Goal: Task Accomplishment & Management: Manage account settings

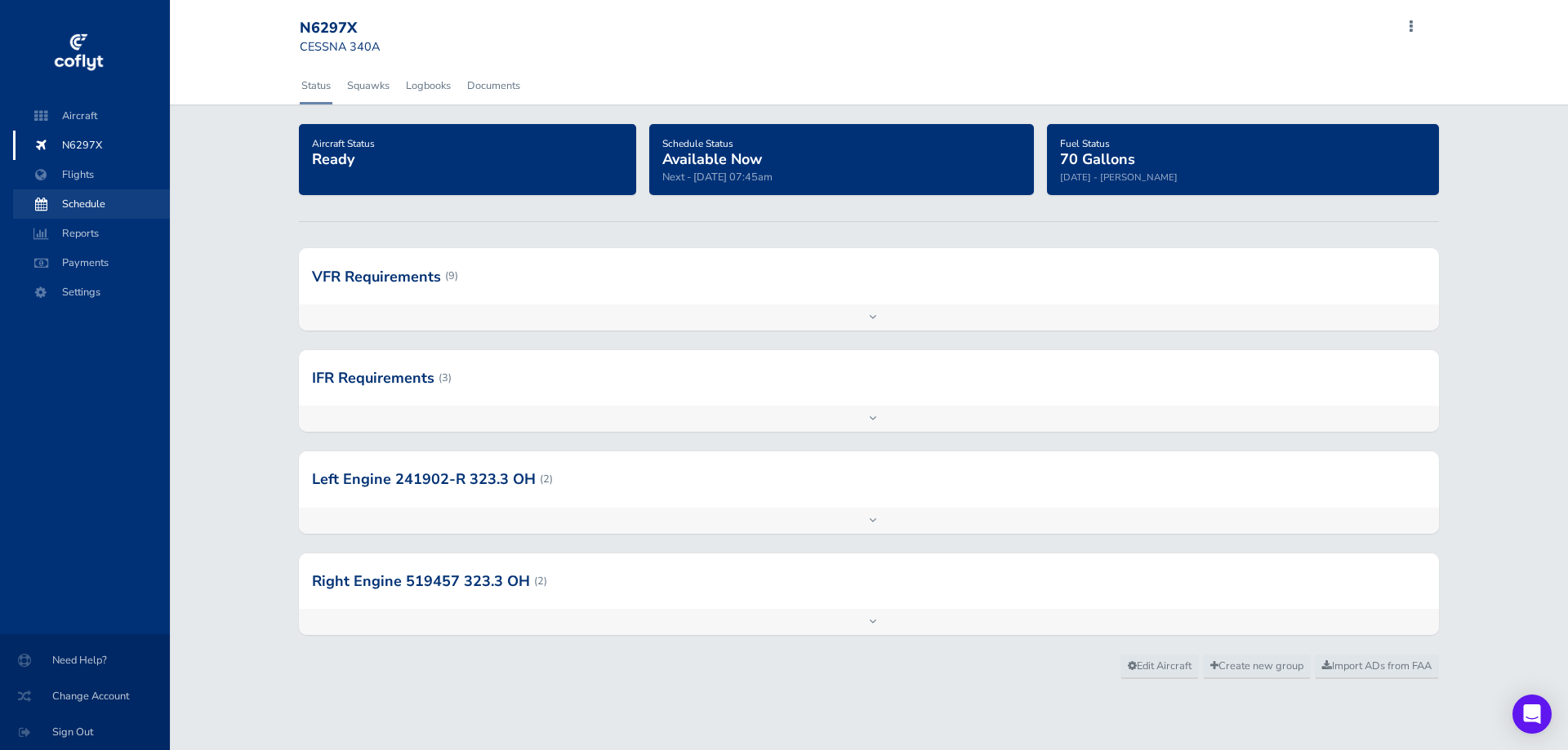
click at [102, 208] on span "Schedule" at bounding box center [91, 204] width 124 height 29
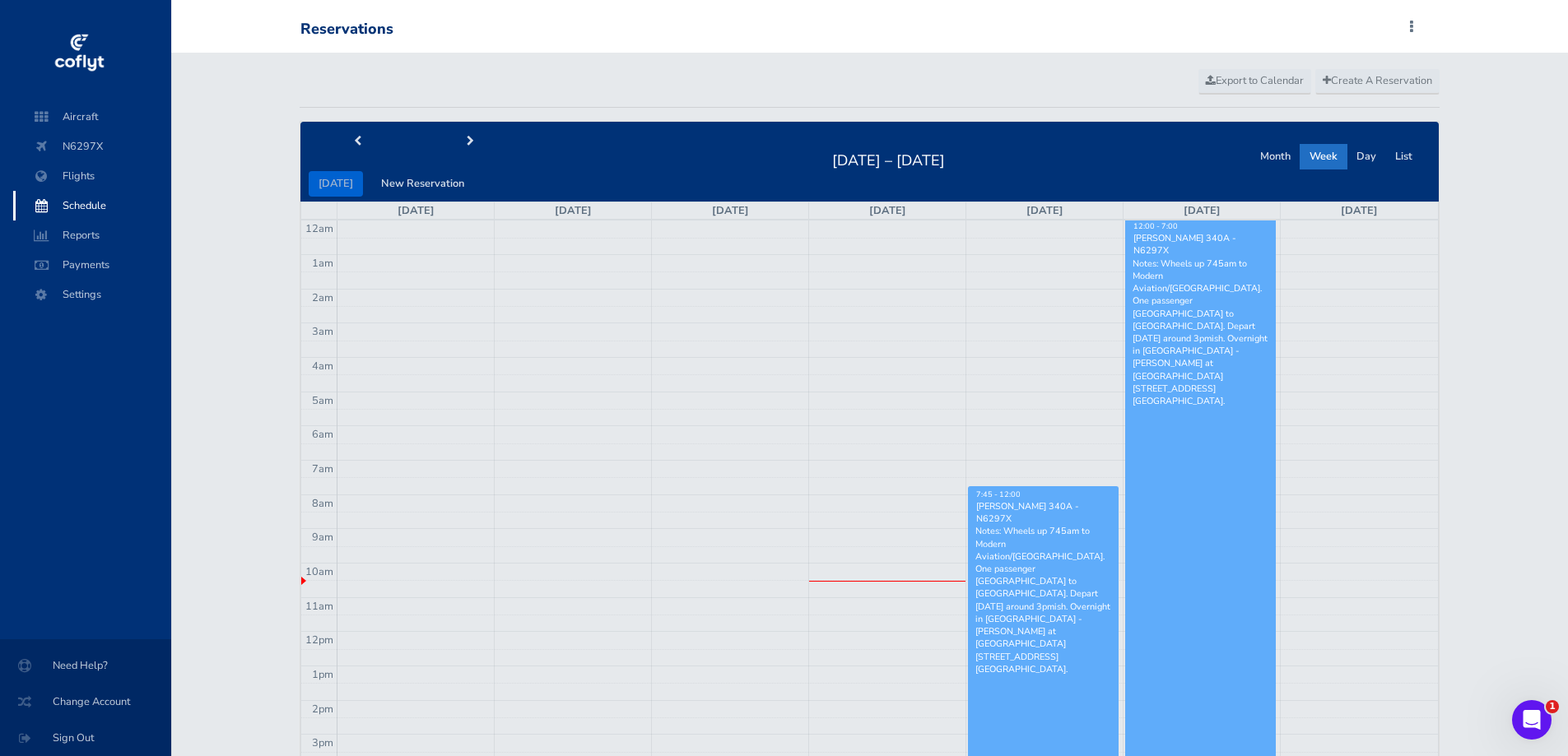
click at [1029, 596] on p "Notes: Wheels up 745am to Modern Aviation/Centennial Airport. One passenger Fen…" at bounding box center [1043, 600] width 136 height 150
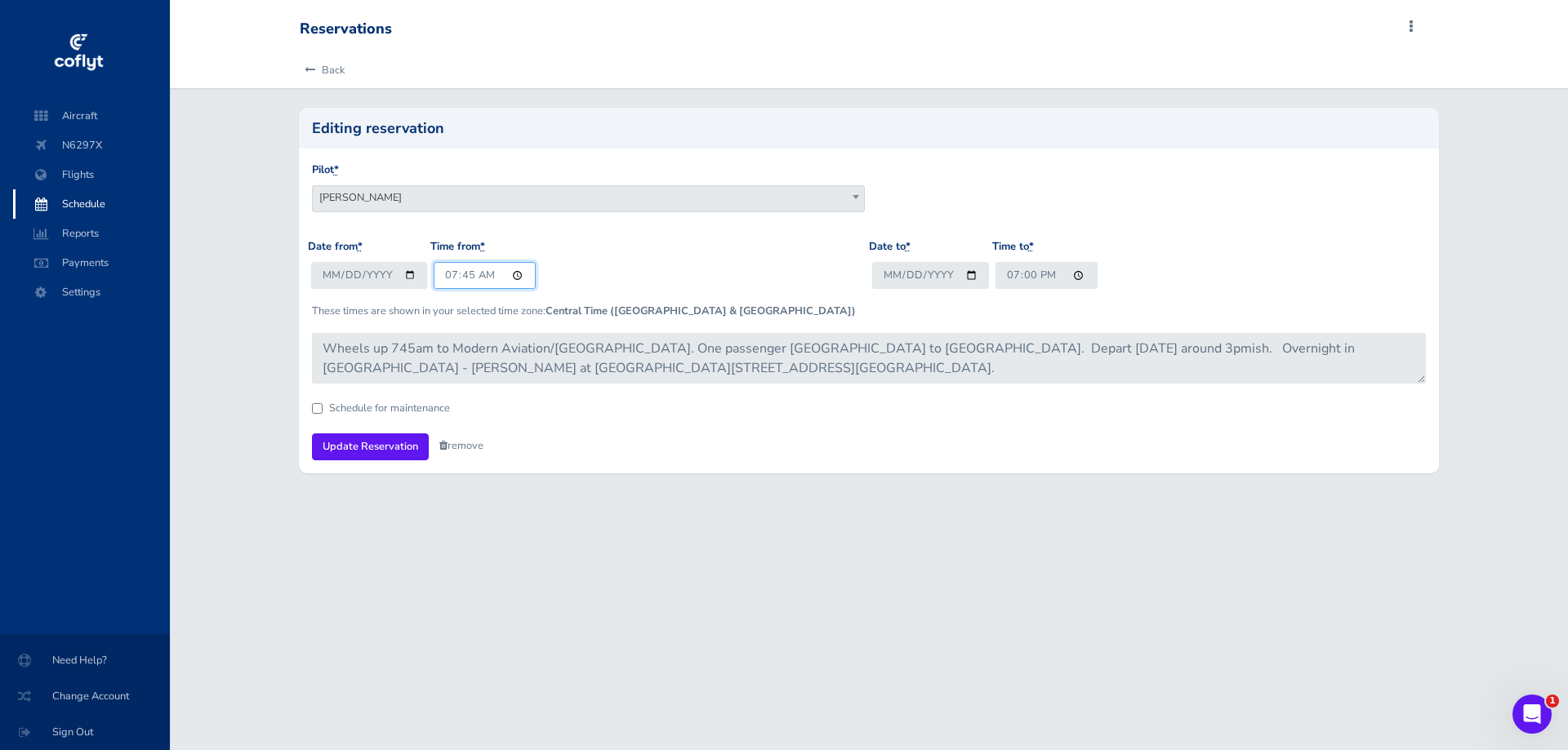
click at [443, 272] on input "07:45" at bounding box center [484, 275] width 102 height 27
type input "08:15"
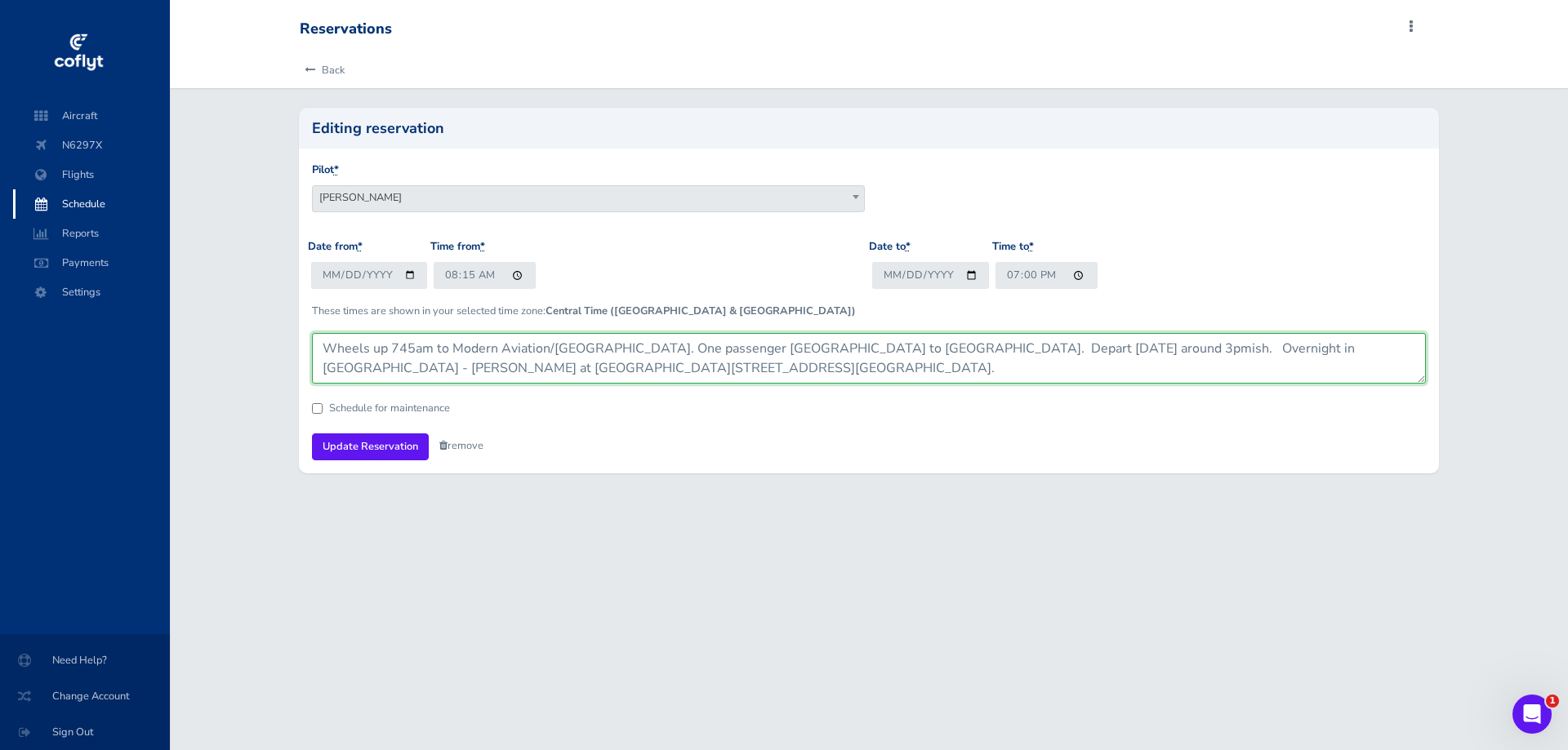
click at [411, 350] on textarea "Wheels up 745am to Modern Aviation/Centennial Airport. One passenger Fenske to …" at bounding box center [870, 358] width 1115 height 50
type textarea "Wheels up 815am to Modern Aviation/Centennial Airport. One passenger Fenske to …"
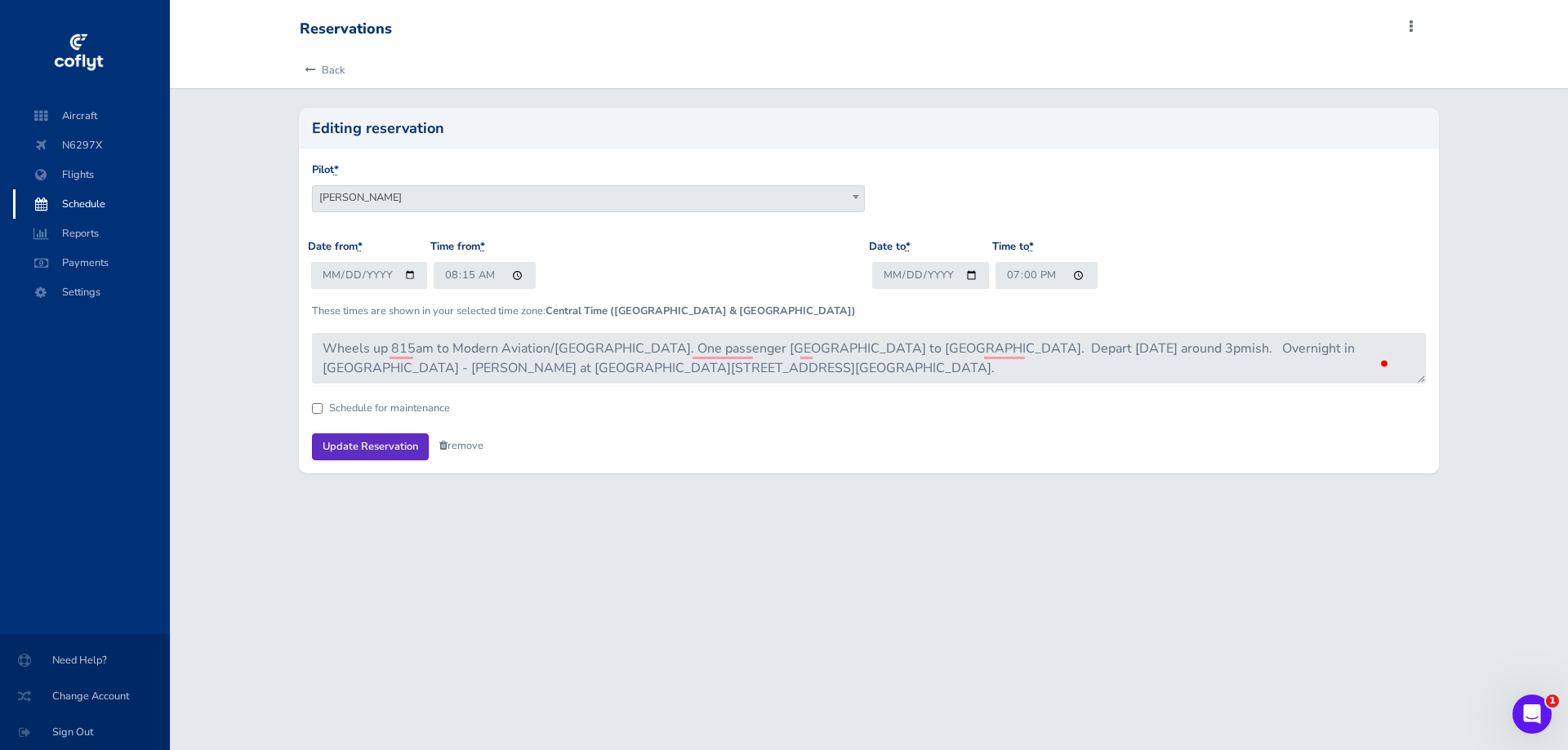
click at [354, 441] on input "Update Reservation" at bounding box center [370, 446] width 117 height 27
